Goal: Task Accomplishment & Management: Manage account settings

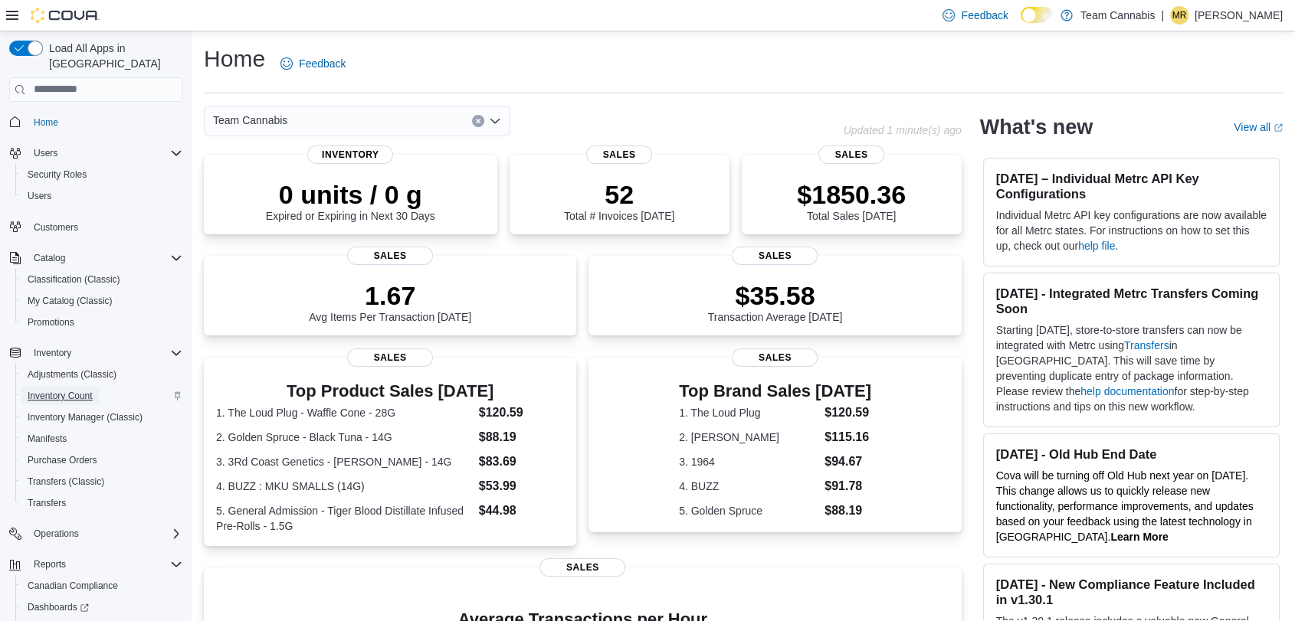
click at [74, 390] on span "Inventory Count" at bounding box center [60, 396] width 65 height 12
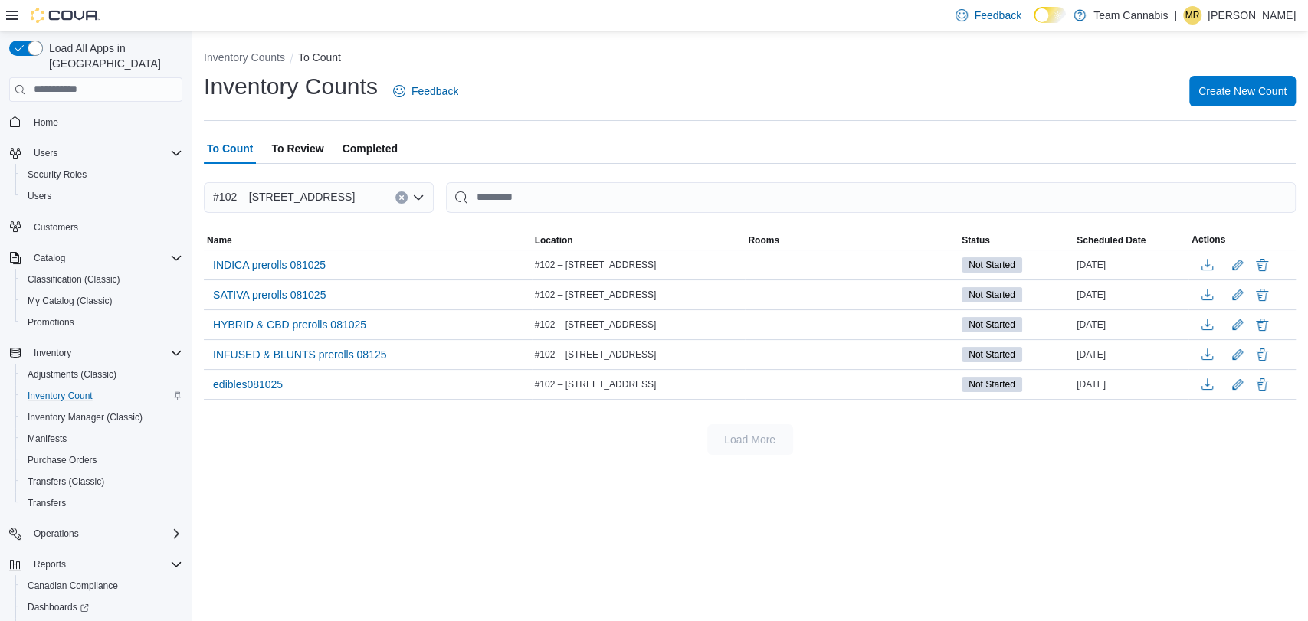
click at [321, 150] on span "To Review" at bounding box center [297, 148] width 52 height 31
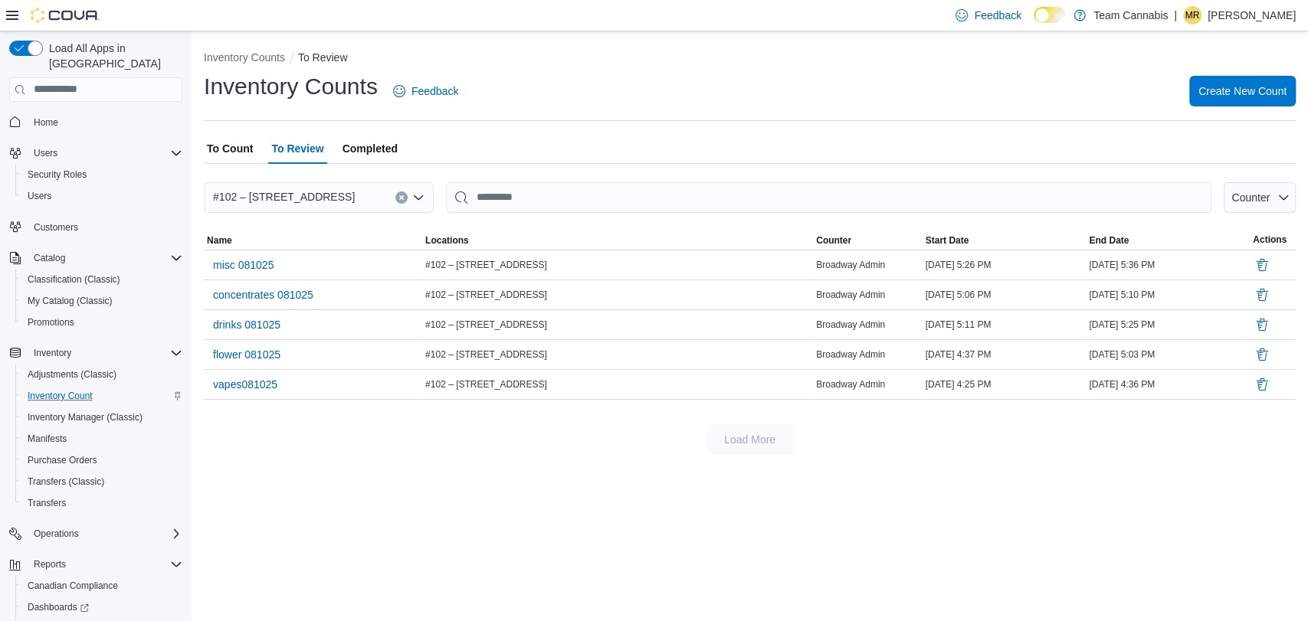
click at [247, 145] on span "To Count" at bounding box center [230, 148] width 46 height 31
